Goal: Information Seeking & Learning: Compare options

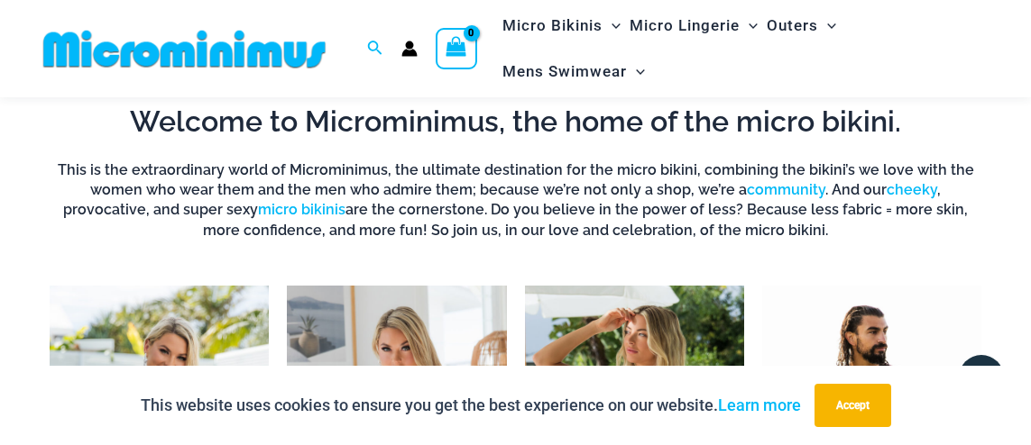
scroll to position [613, 0]
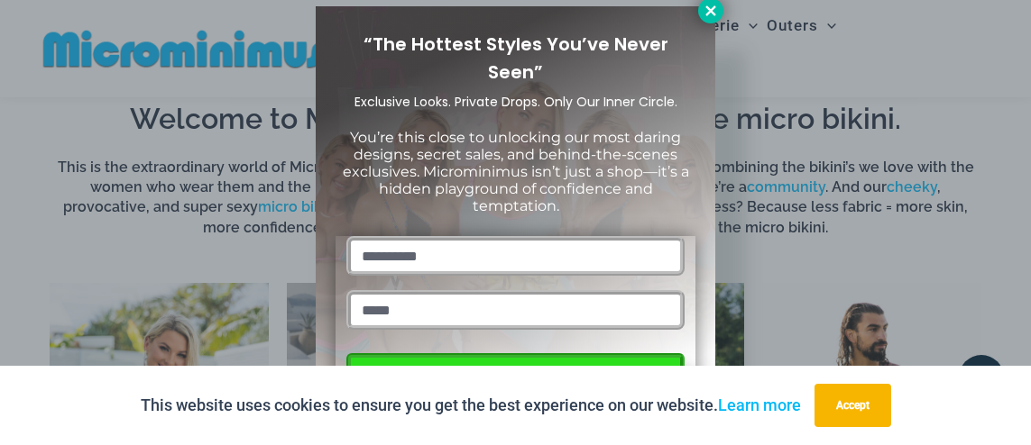
click at [718, 12] on icon at bounding box center [711, 11] width 16 height 16
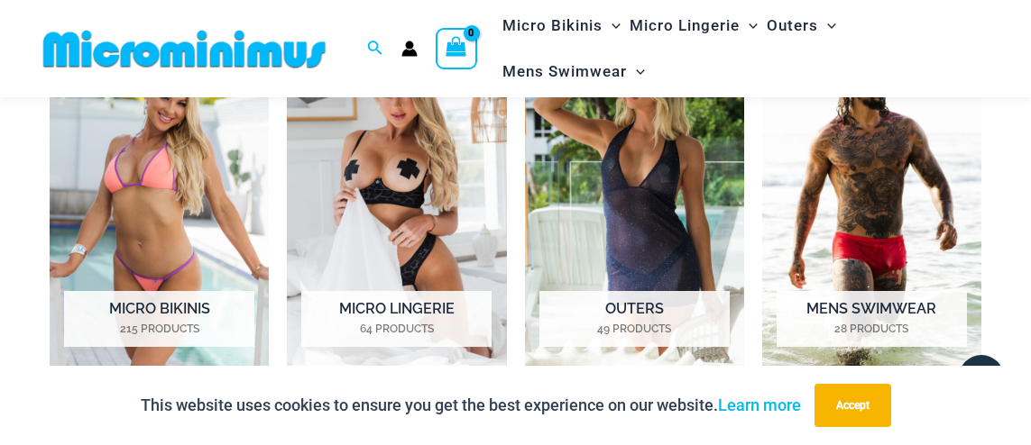
scroll to position [830, 0]
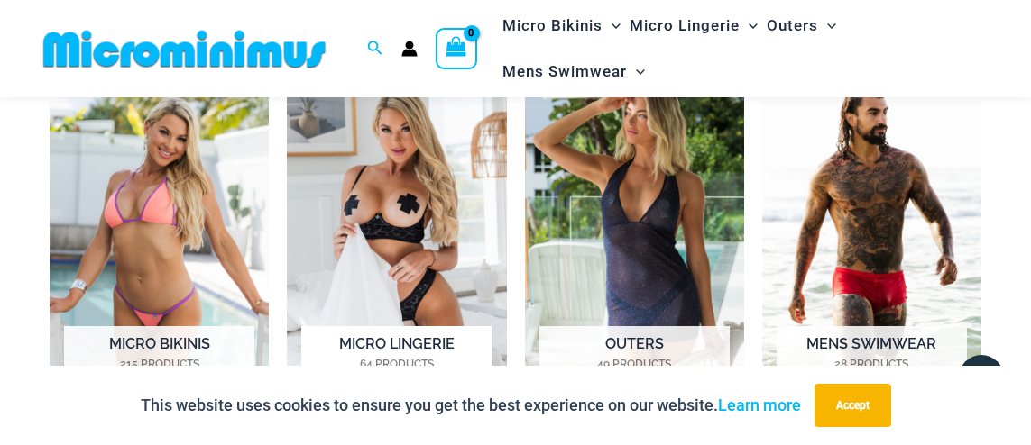
click at [422, 188] on img "Visit product category Micro Lingerie" at bounding box center [396, 238] width 219 height 342
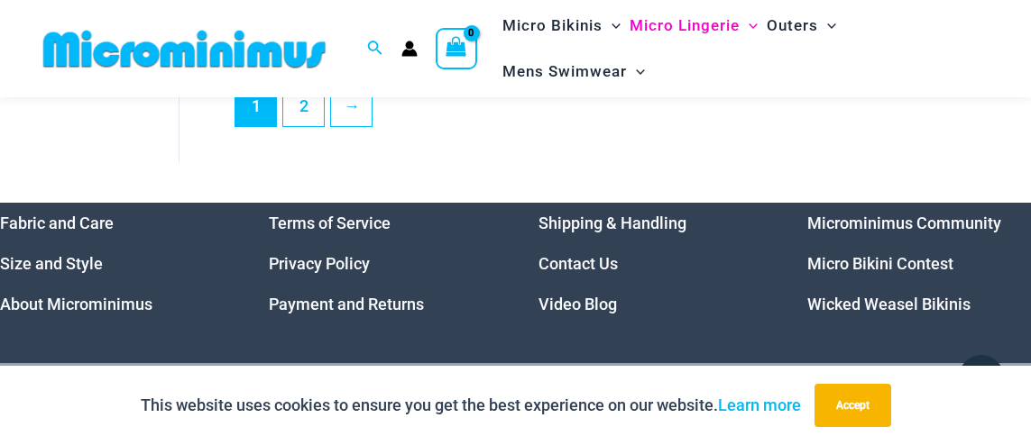
scroll to position [3890, 0]
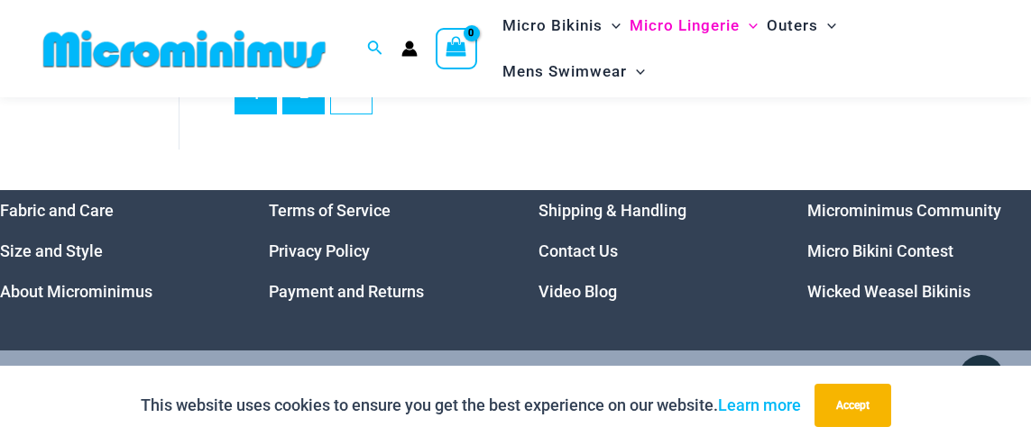
click at [299, 114] on link "2" at bounding box center [303, 92] width 41 height 42
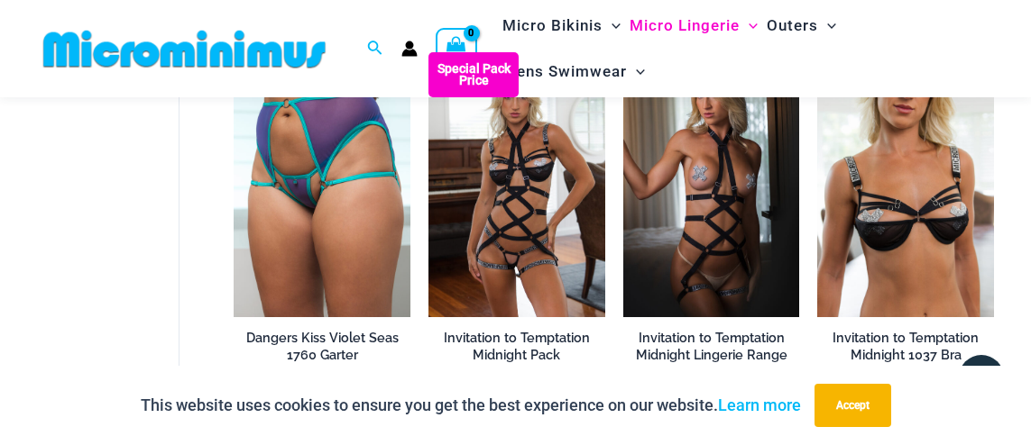
scroll to position [1082, 0]
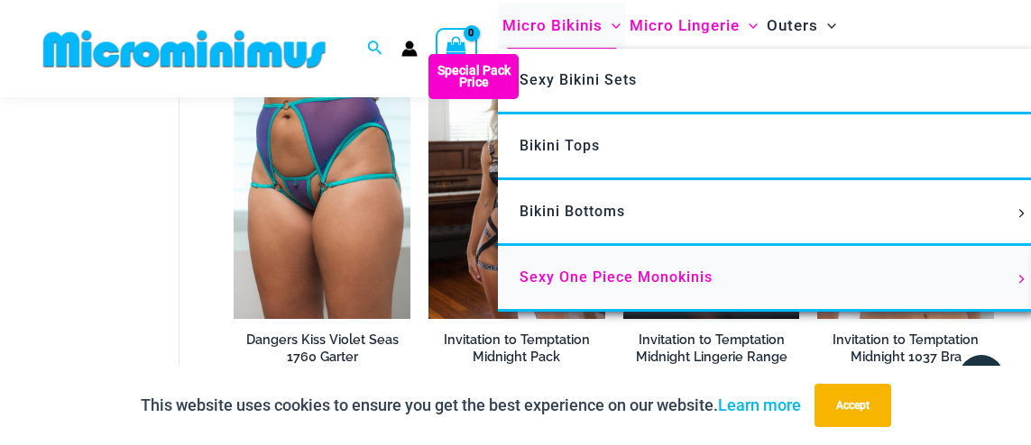
click at [599, 271] on span "Sexy One Piece Monokinis" at bounding box center [615, 277] width 193 height 17
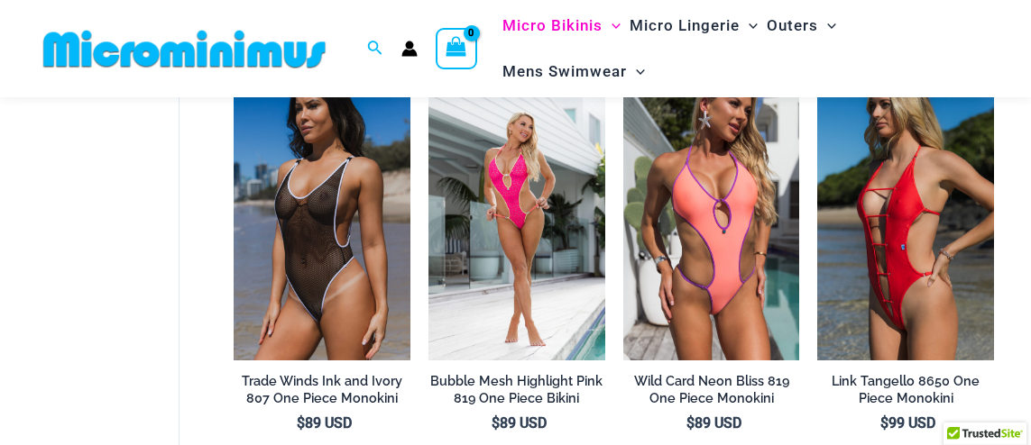
scroll to position [144, 0]
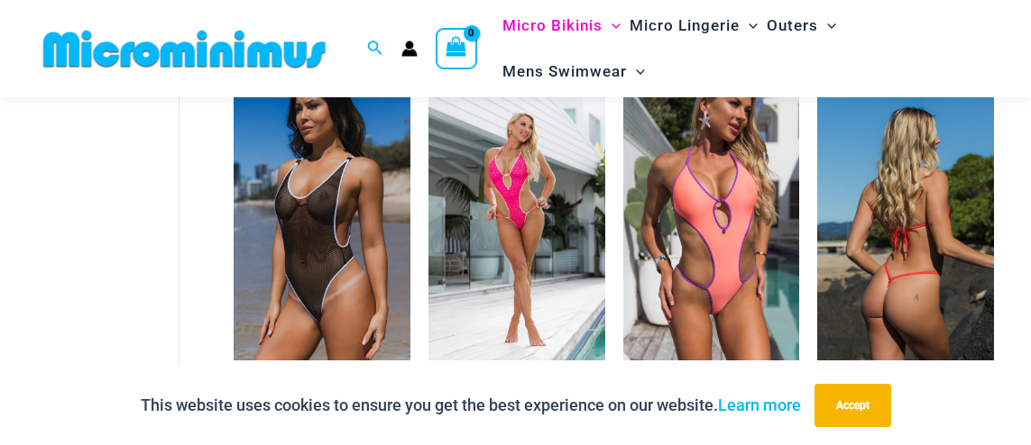
click at [909, 250] on img at bounding box center [905, 228] width 177 height 264
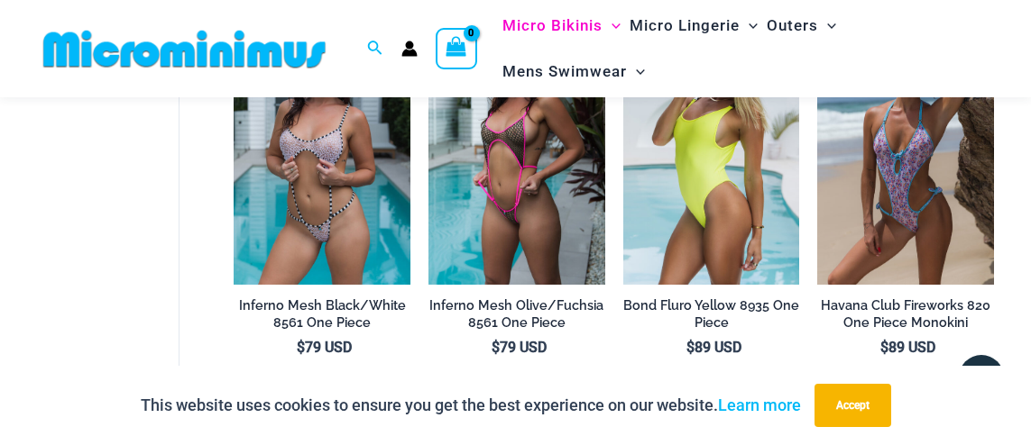
scroll to position [1118, 0]
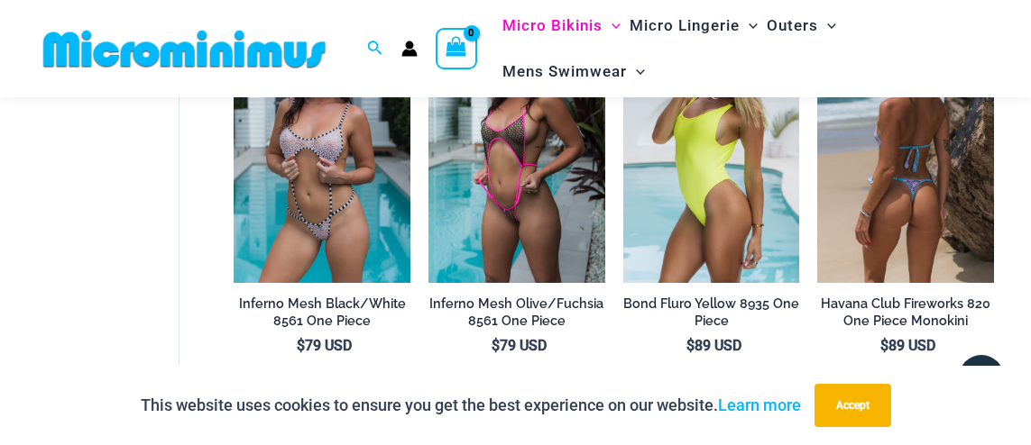
click at [903, 221] on img at bounding box center [905, 150] width 177 height 264
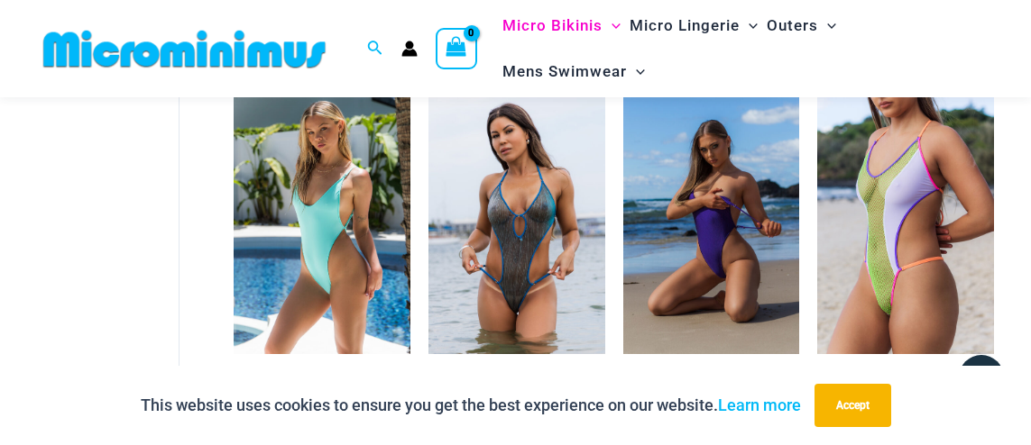
scroll to position [1948, 0]
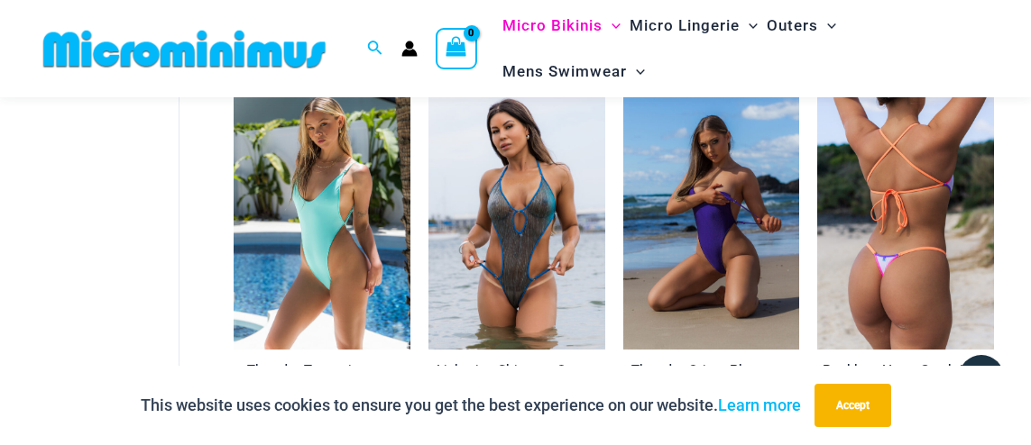
click at [920, 211] on img at bounding box center [905, 217] width 177 height 264
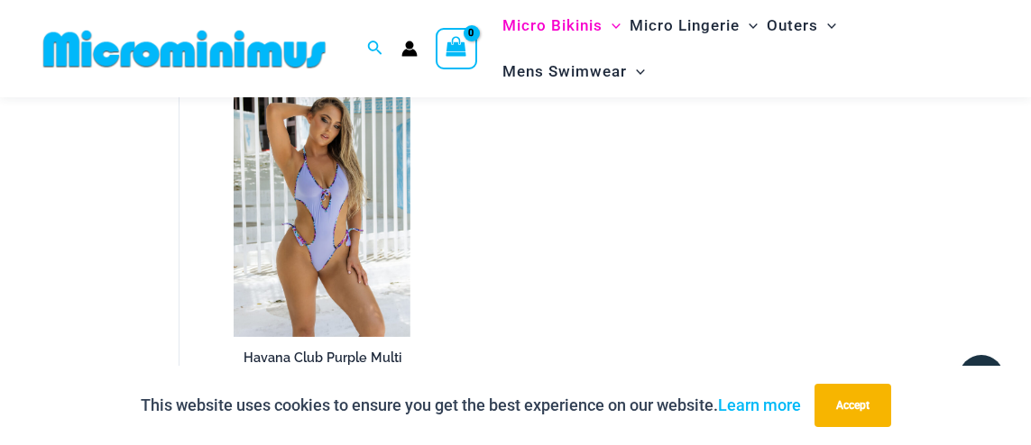
scroll to position [2922, 0]
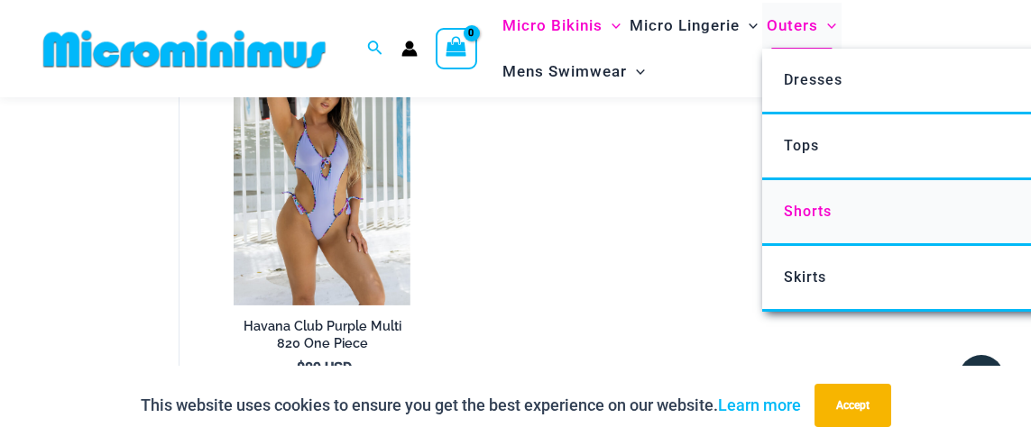
click at [806, 209] on span "Shorts" at bounding box center [808, 211] width 48 height 17
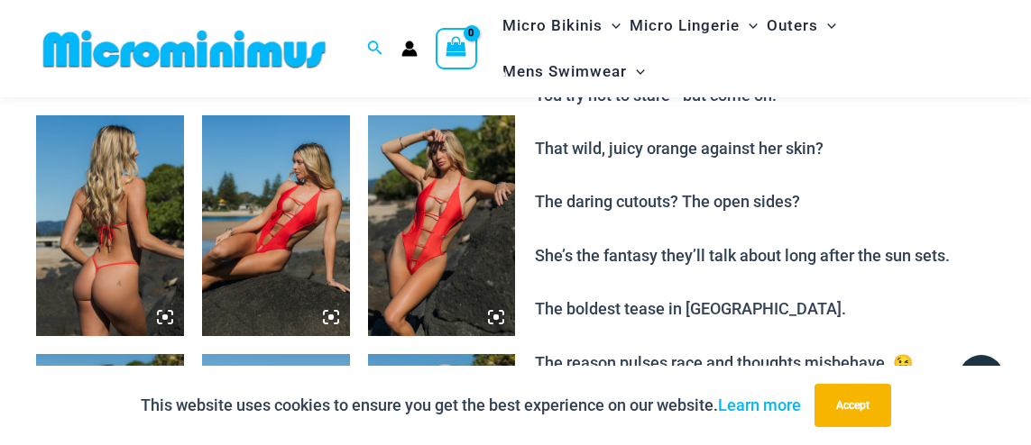
scroll to position [794, 0]
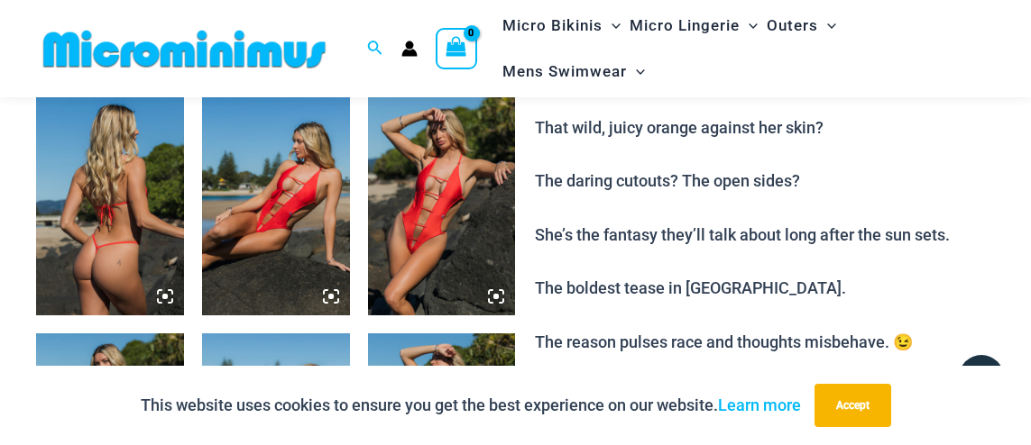
click at [498, 295] on icon at bounding box center [495, 296] width 5 height 5
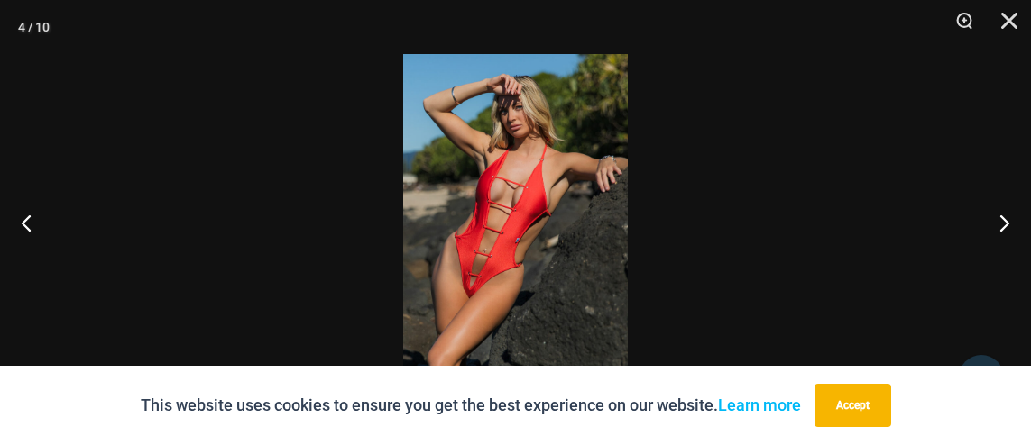
click at [498, 295] on img at bounding box center [515, 222] width 225 height 337
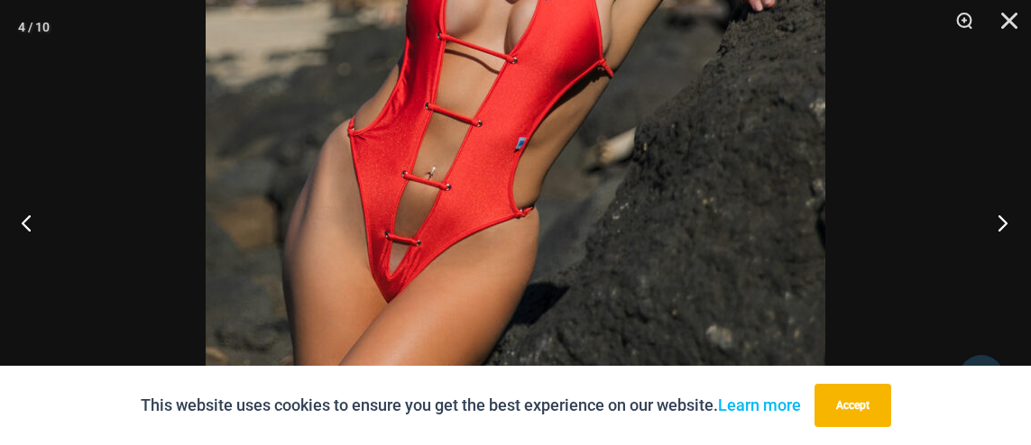
click at [1002, 221] on button "Next" at bounding box center [997, 223] width 68 height 90
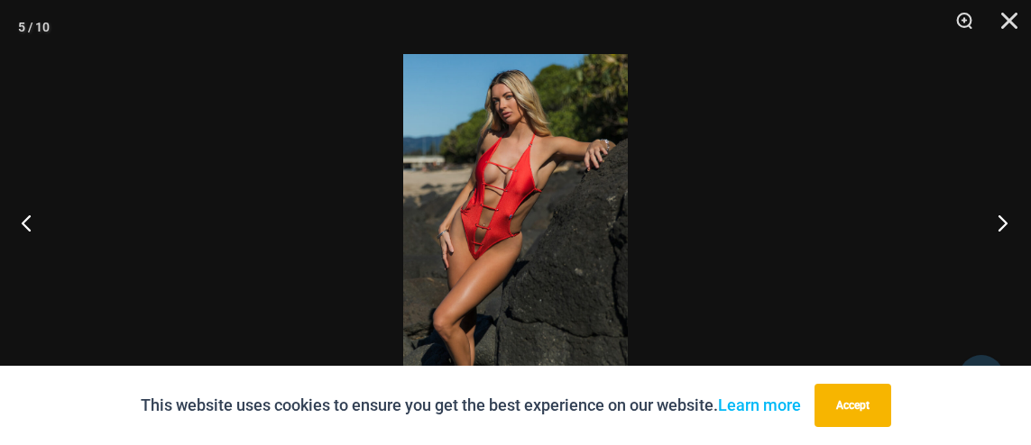
click at [1002, 221] on button "Next" at bounding box center [997, 223] width 68 height 90
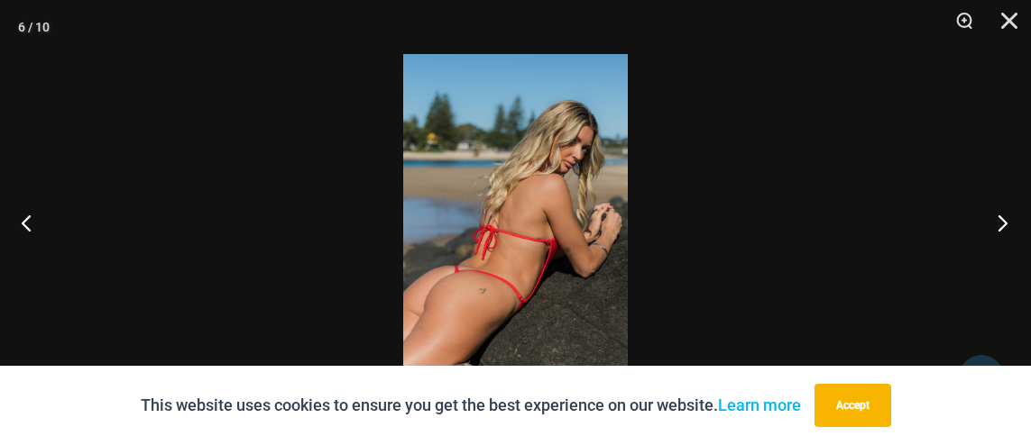
click at [1002, 221] on button "Next" at bounding box center [997, 223] width 68 height 90
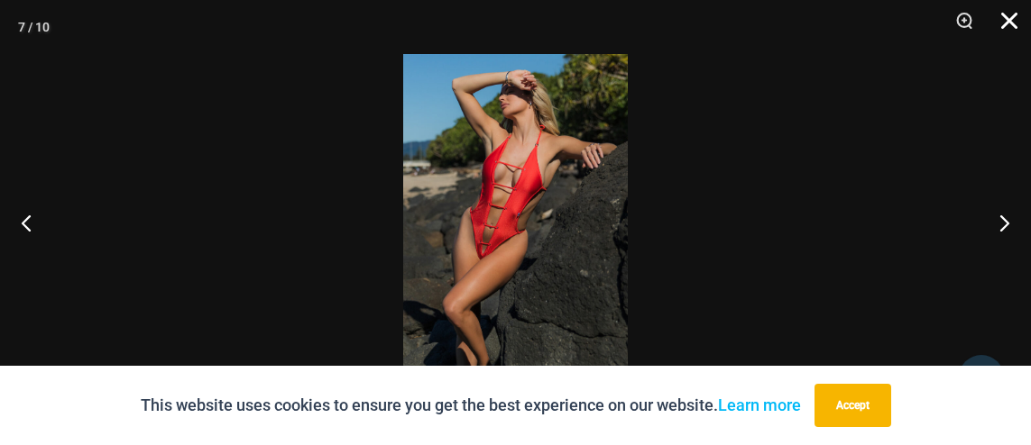
click at [1006, 19] on button "Close" at bounding box center [1002, 27] width 45 height 54
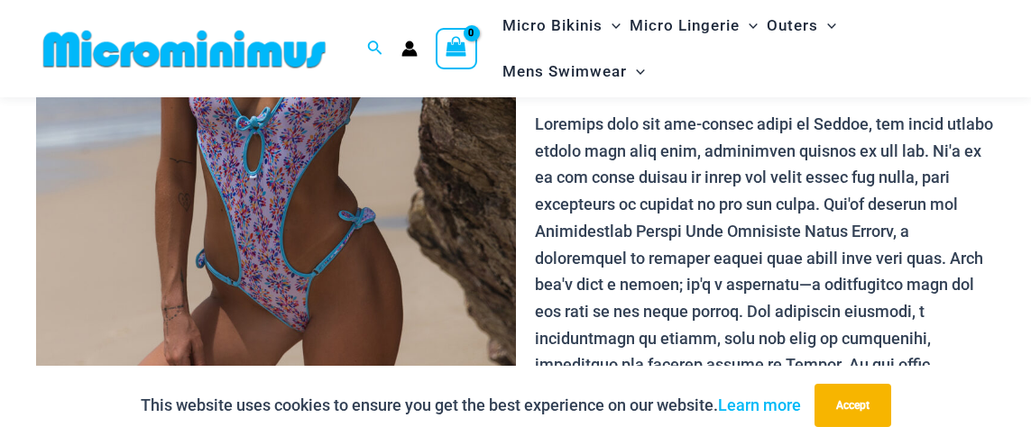
scroll to position [433, 0]
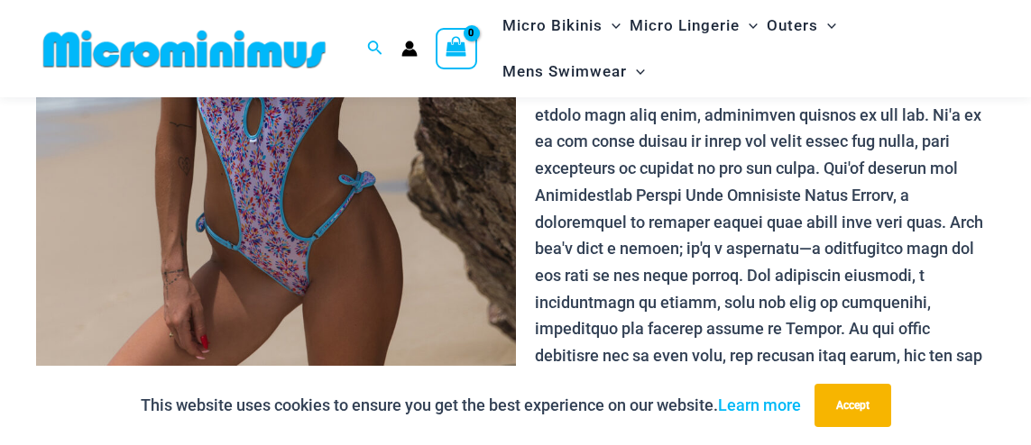
click at [263, 243] on img at bounding box center [276, 77] width 480 height 719
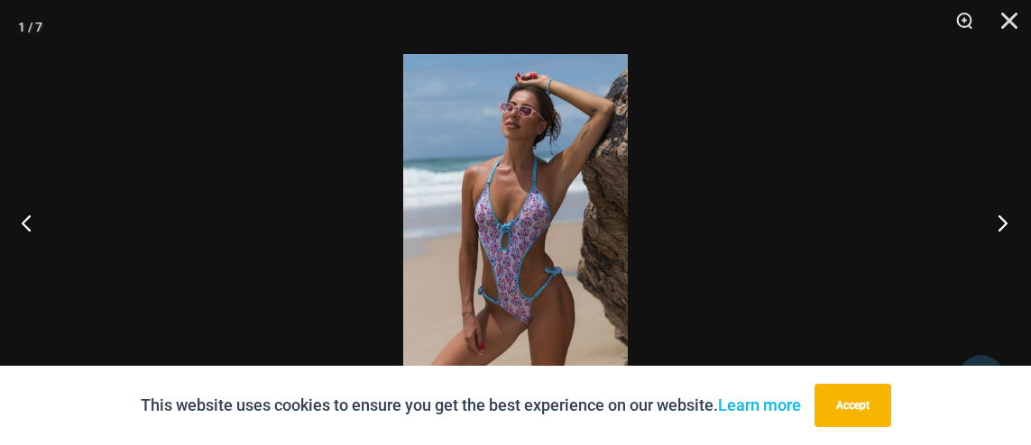
click at [999, 221] on button "Next" at bounding box center [997, 223] width 68 height 90
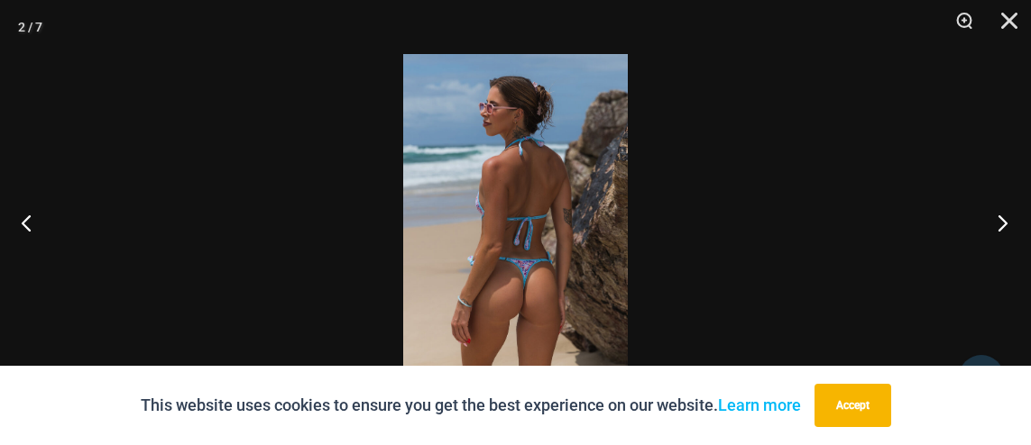
click at [999, 221] on button "Next" at bounding box center [997, 223] width 68 height 90
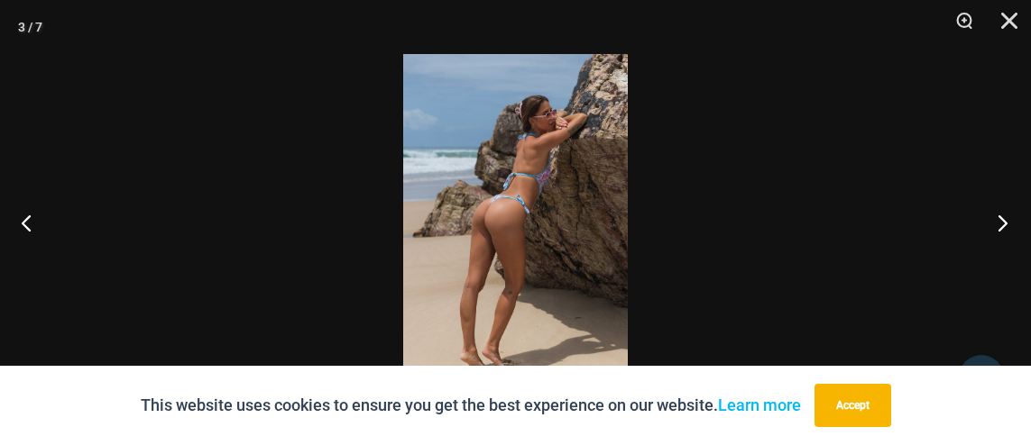
click at [999, 221] on button "Next" at bounding box center [997, 223] width 68 height 90
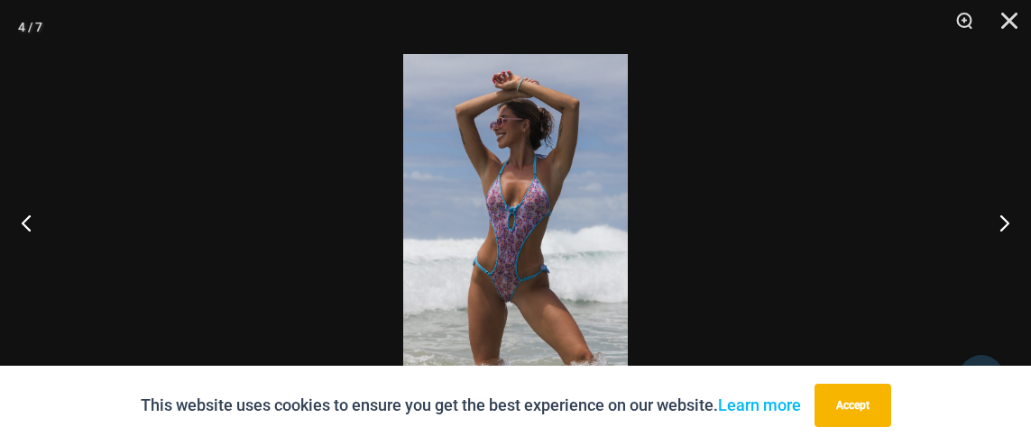
click at [497, 221] on img at bounding box center [515, 222] width 225 height 337
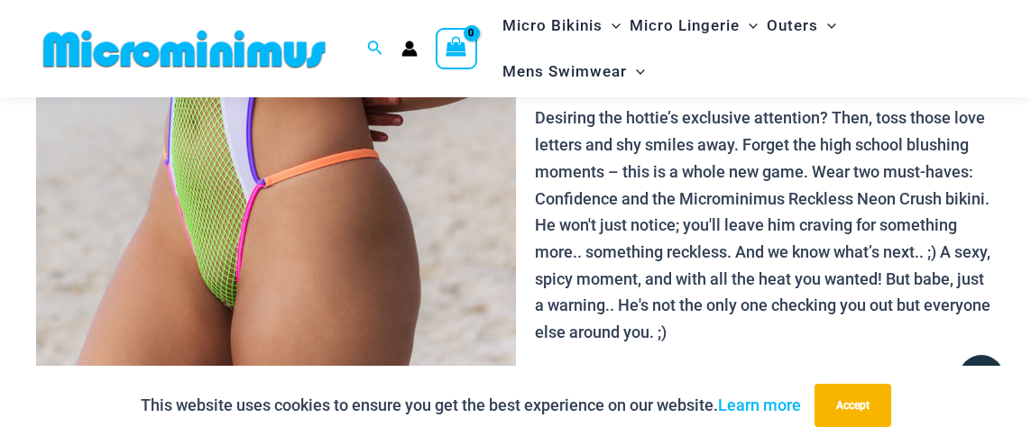
scroll to position [469, 0]
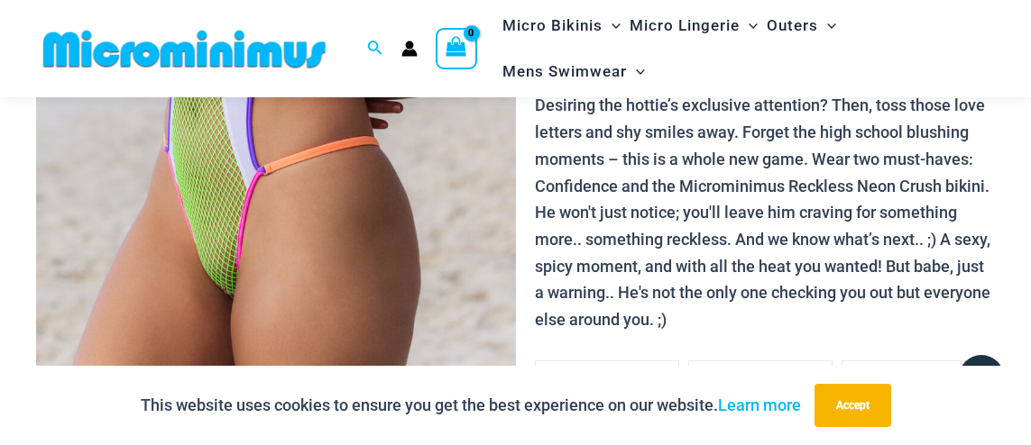
click at [212, 284] on img at bounding box center [276, 41] width 480 height 719
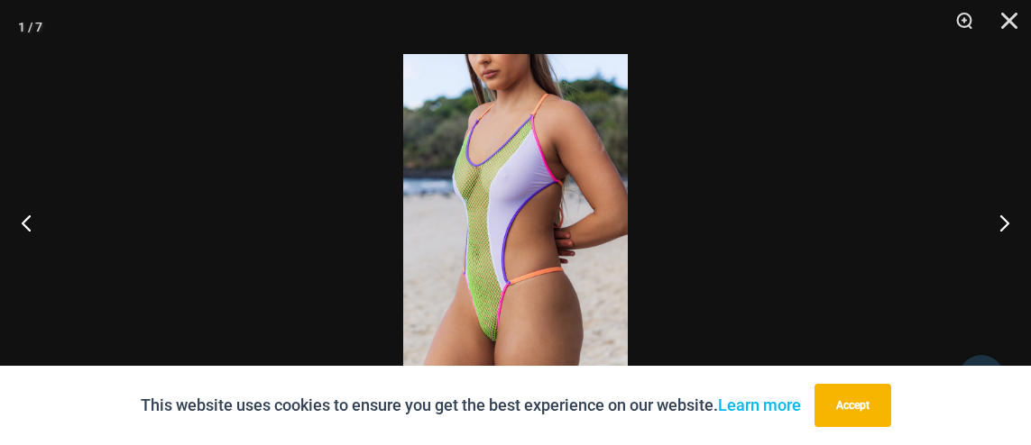
click at [504, 334] on img at bounding box center [515, 222] width 225 height 337
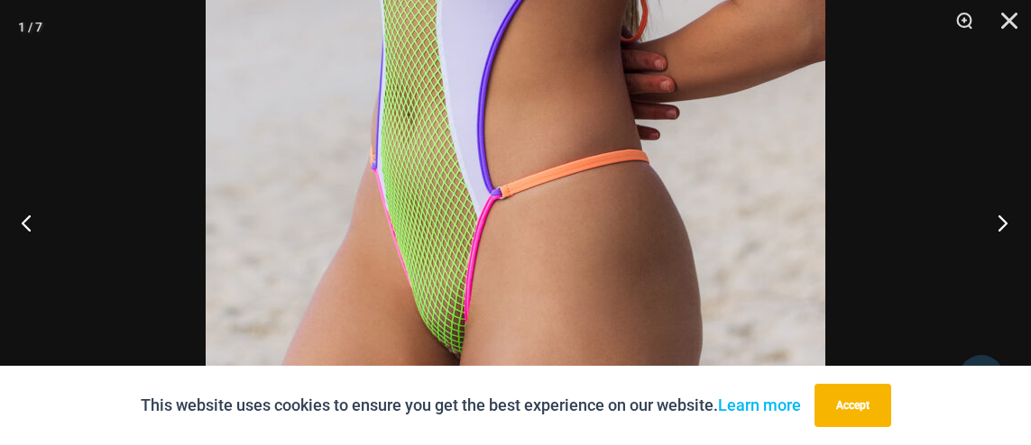
click at [1005, 220] on button "Next" at bounding box center [997, 223] width 68 height 90
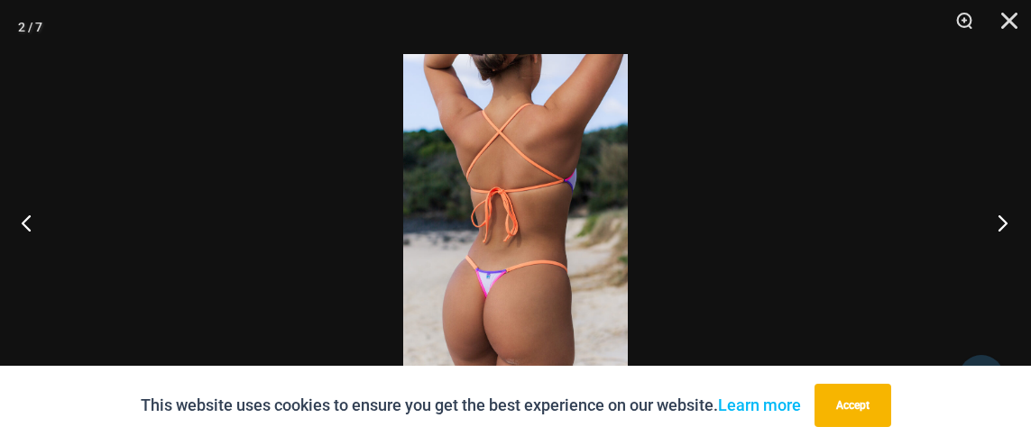
click at [1005, 220] on button "Next" at bounding box center [997, 223] width 68 height 90
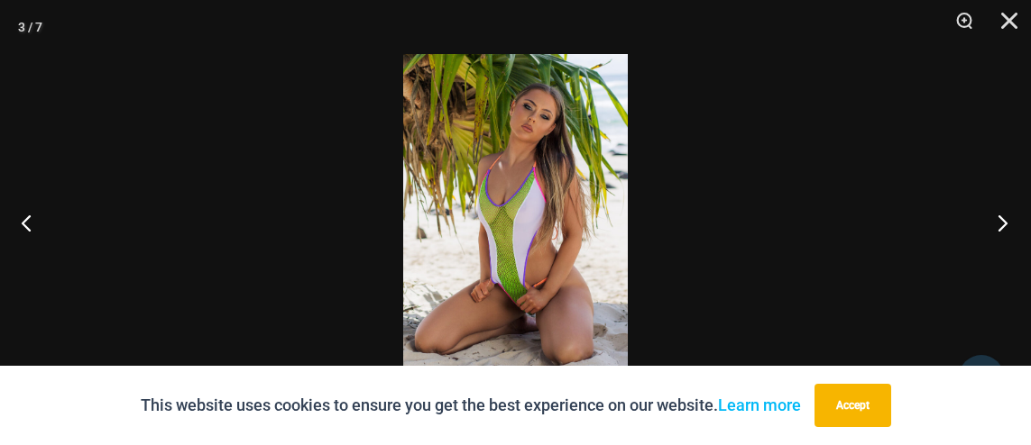
click at [1005, 220] on button "Next" at bounding box center [997, 223] width 68 height 90
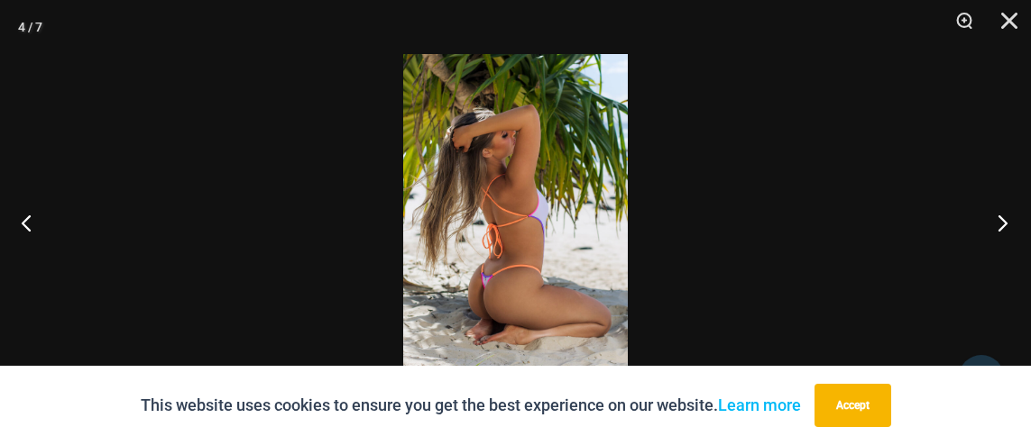
click at [1005, 220] on button "Next" at bounding box center [997, 223] width 68 height 90
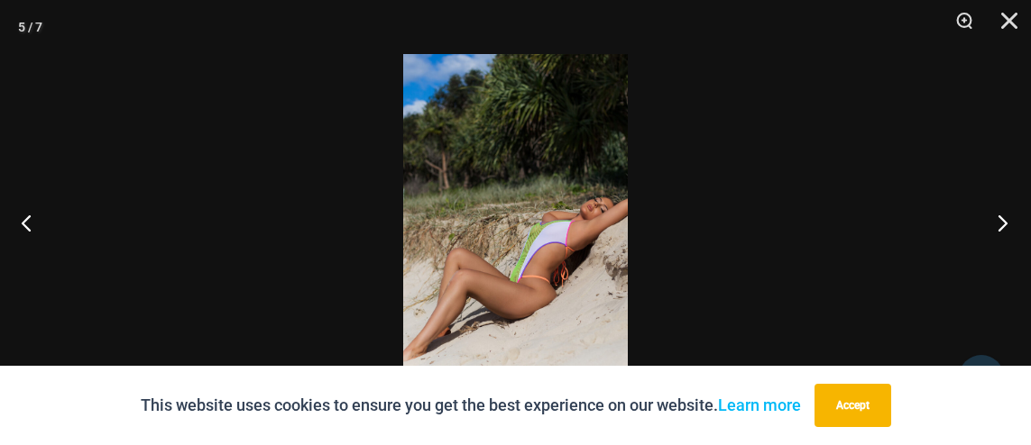
click at [1005, 220] on button "Next" at bounding box center [997, 223] width 68 height 90
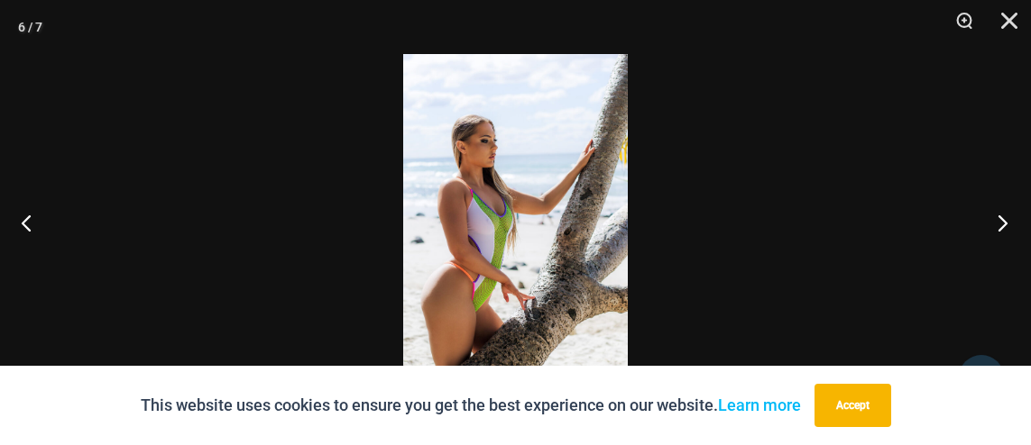
click at [1005, 220] on button "Next" at bounding box center [997, 223] width 68 height 90
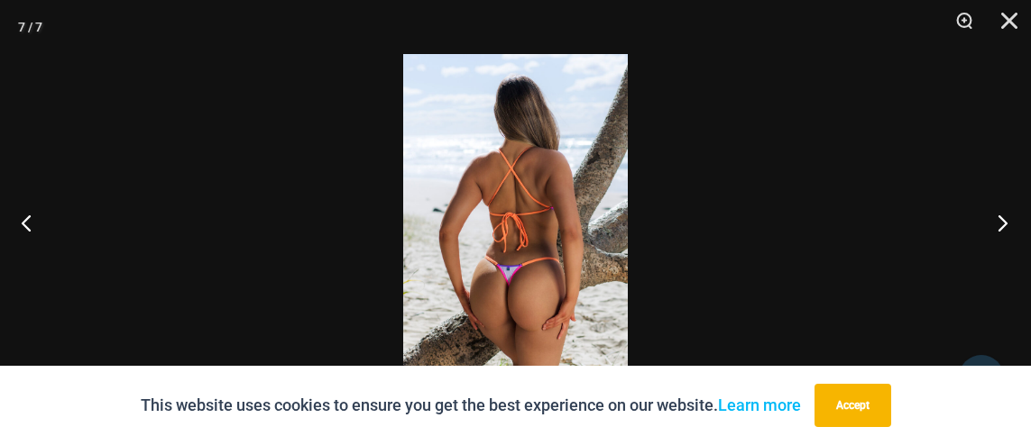
click at [1005, 220] on button "Next" at bounding box center [997, 223] width 68 height 90
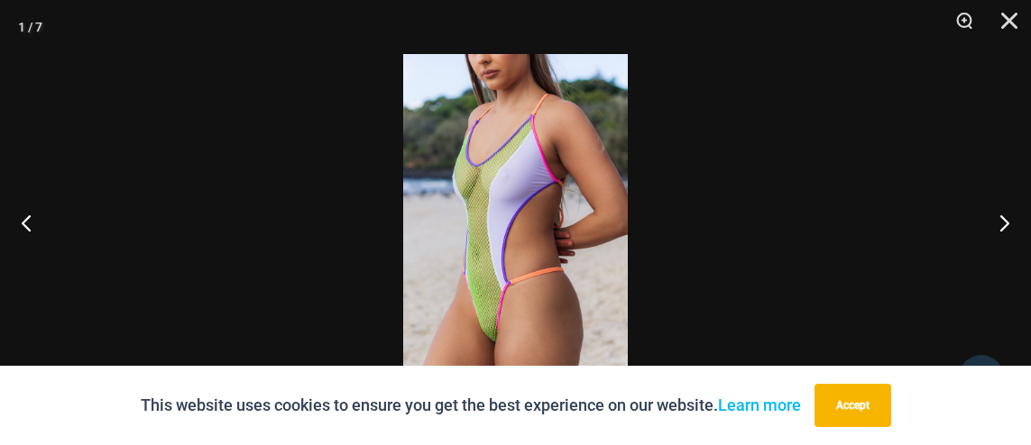
click at [487, 333] on img at bounding box center [515, 222] width 225 height 337
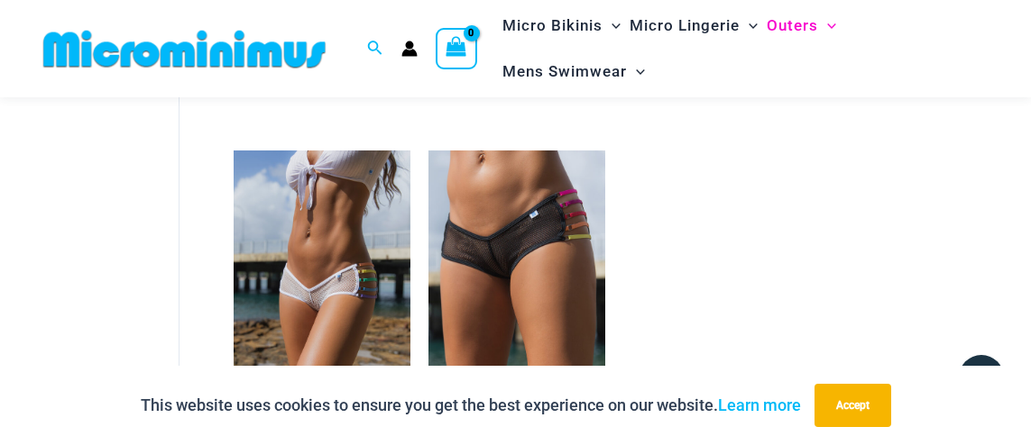
scroll to position [541, 0]
